Goal: Information Seeking & Learning: Learn about a topic

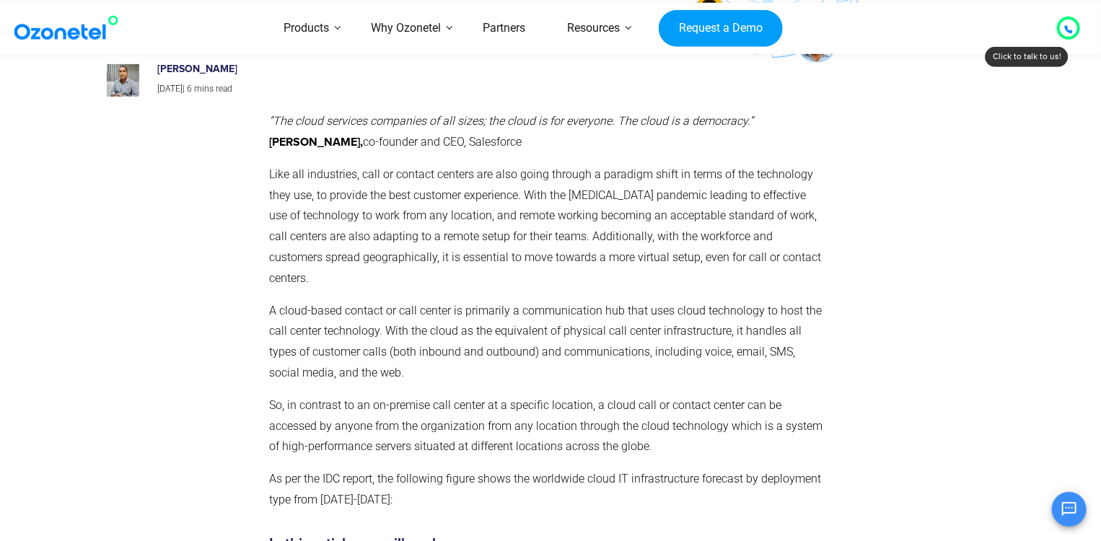
scroll to position [1697, 0]
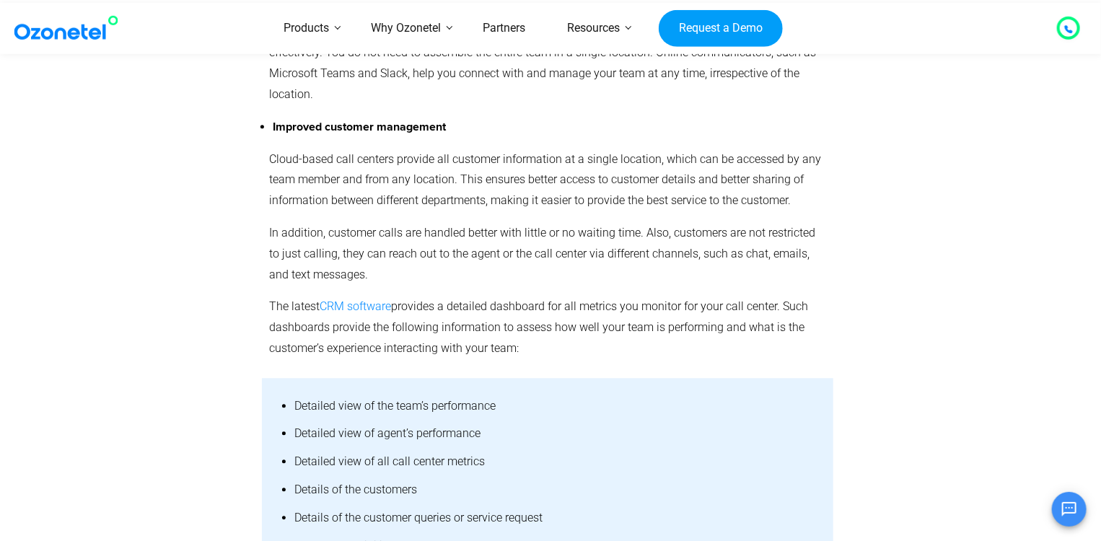
click at [364, 299] on link "CRM software" at bounding box center [355, 306] width 71 height 14
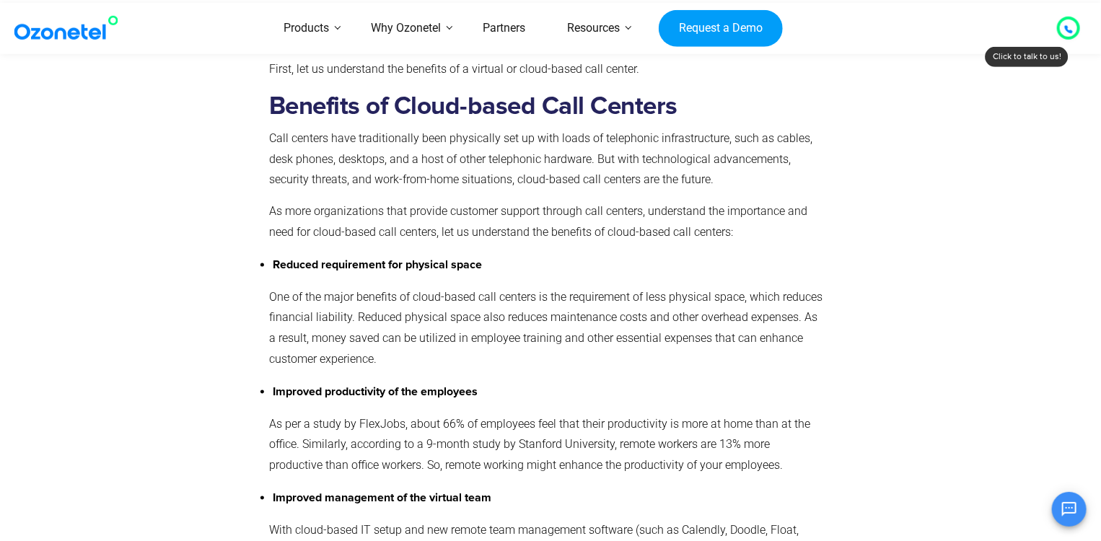
scroll to position [1697, 0]
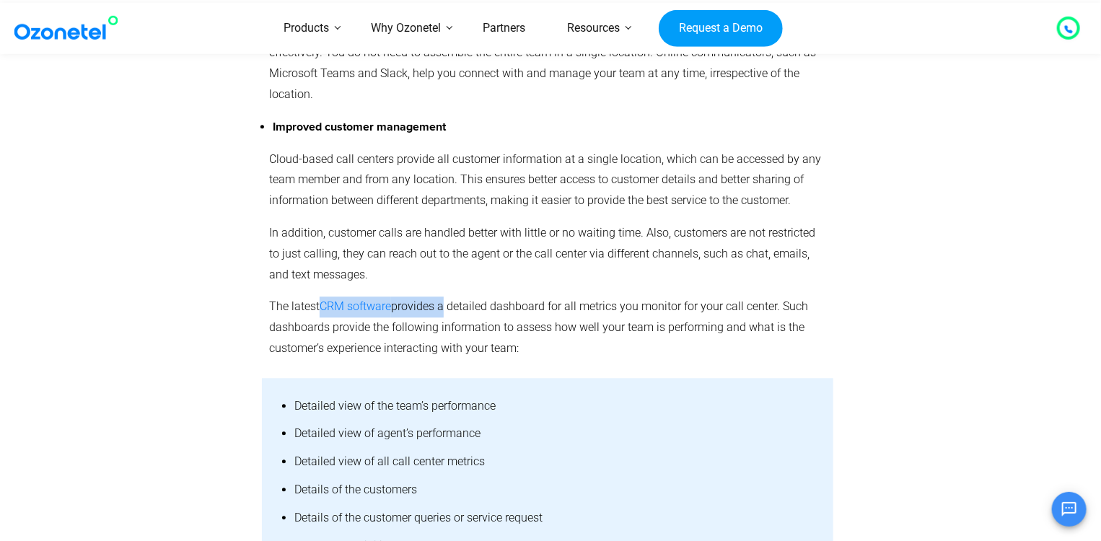
copy p "CRM software provides"
drag, startPoint x: 318, startPoint y: 270, endPoint x: 441, endPoint y: 271, distance: 123.4
click at [441, 296] on p "The latest CRM software provides a detailed dashboard for all metrics you monit…" at bounding box center [547, 327] width 557 height 62
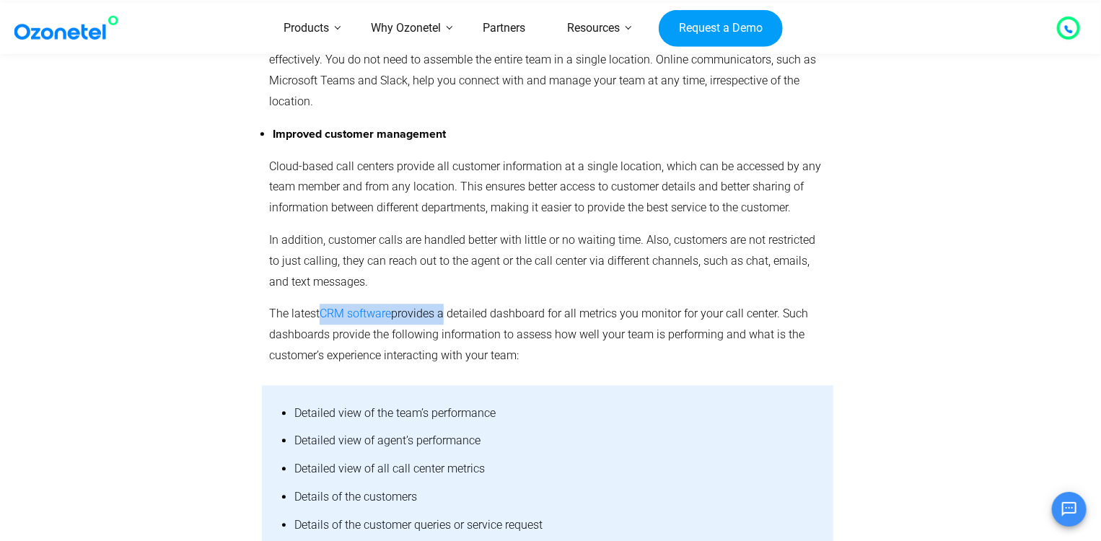
scroll to position [1695, 0]
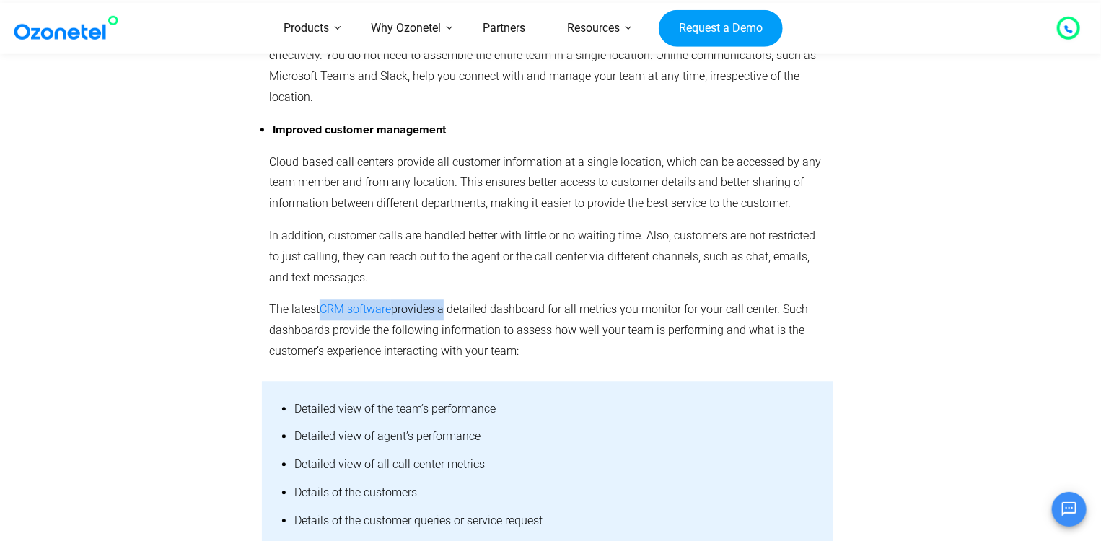
copy p "CRM software provides"
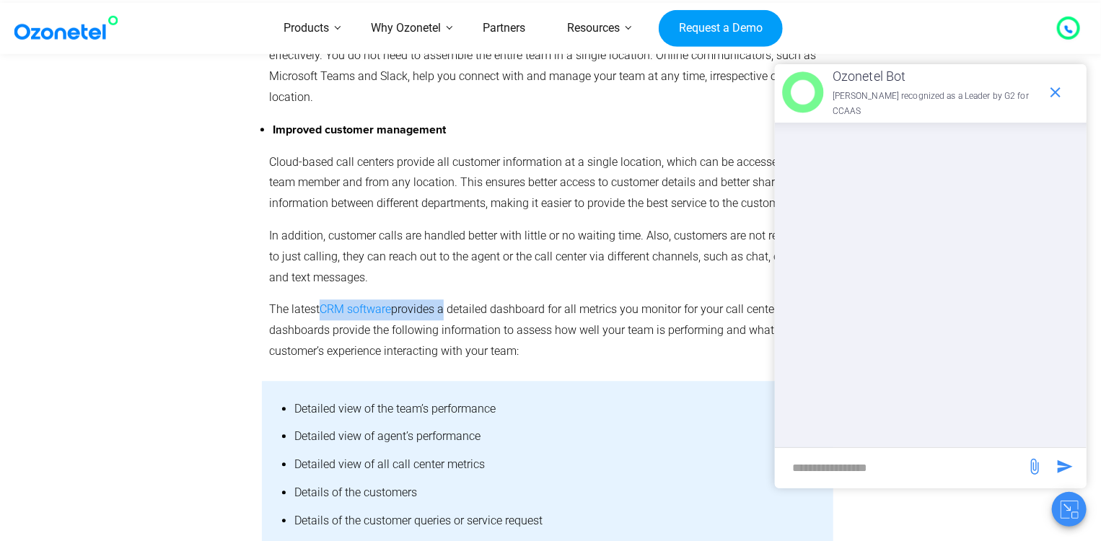
click at [390, 299] on p "The latest CRM software provides a detailed dashboard for all metrics you monit…" at bounding box center [547, 330] width 557 height 62
click at [389, 302] on link "CRM software" at bounding box center [355, 309] width 71 height 14
